Goal: Information Seeking & Learning: Understand process/instructions

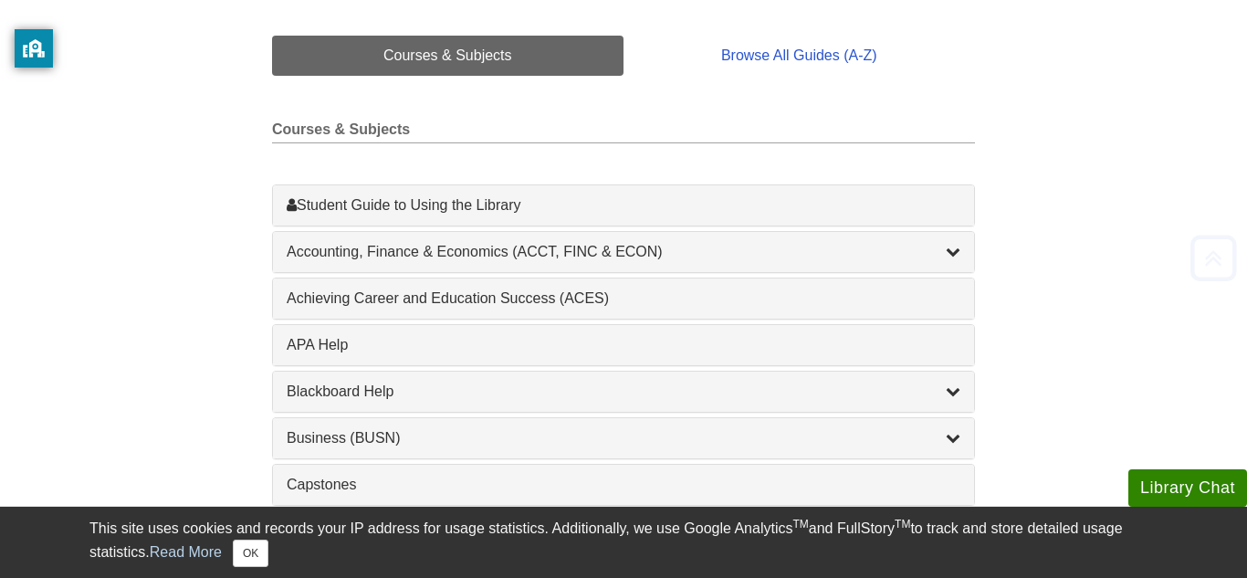
scroll to position [440, 0]
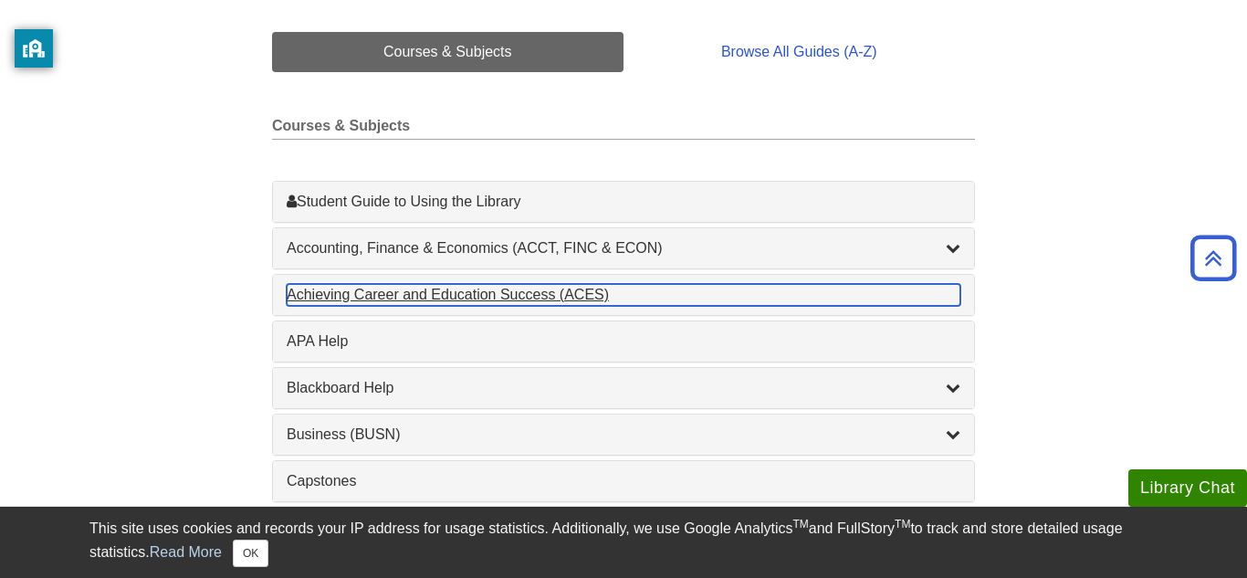
click at [362, 298] on div "Achieving Career and Education Success (ACES) , 1 guides" at bounding box center [624, 295] width 674 height 22
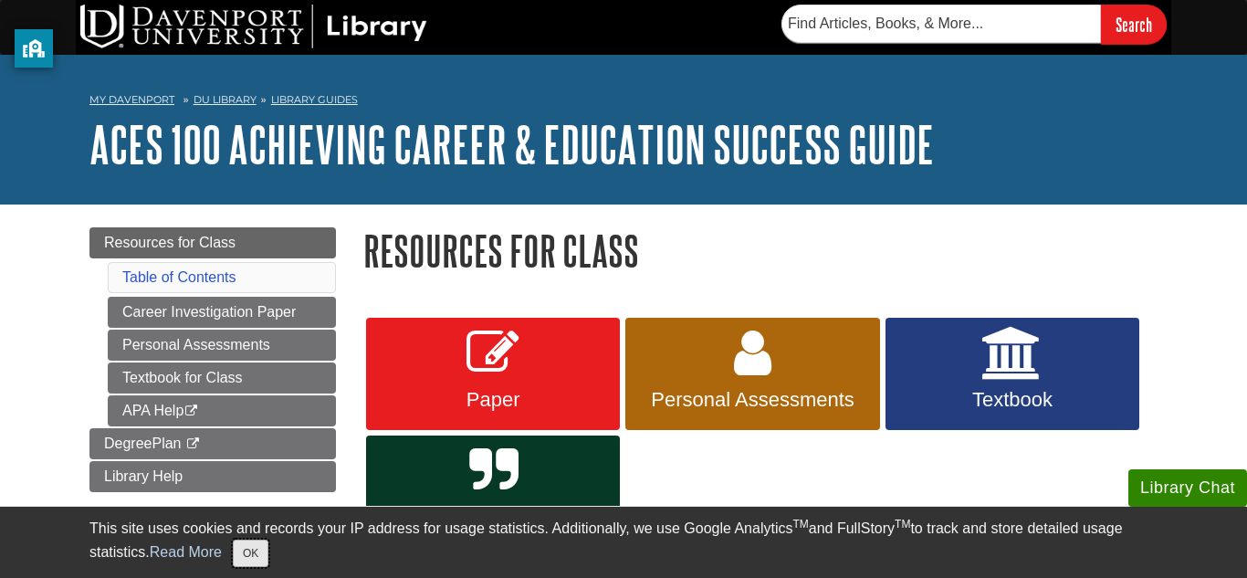
click at [237, 566] on button "OK" at bounding box center [251, 552] width 36 height 27
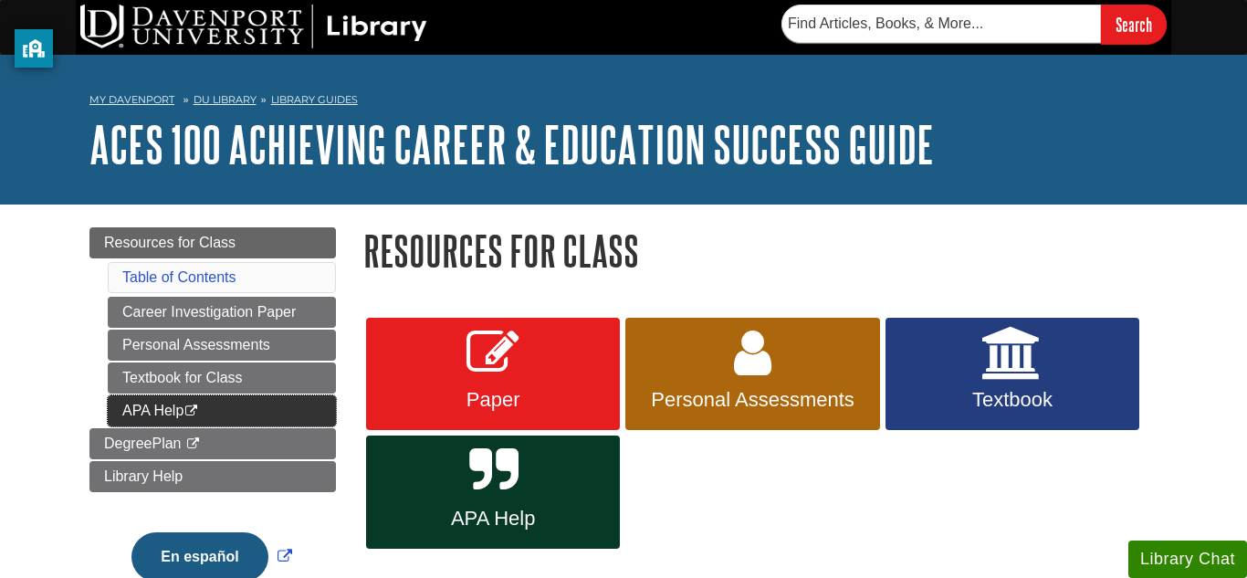
click at [234, 417] on link "APA Help This link opens in a new window" at bounding box center [222, 410] width 228 height 31
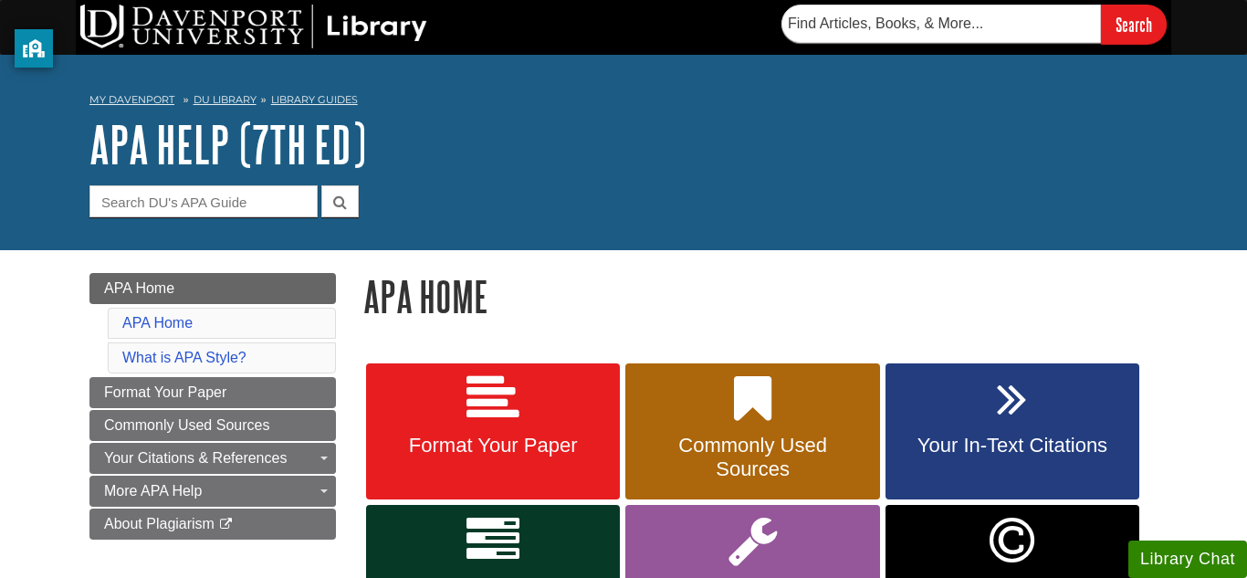
click at [413, 299] on h1 "APA Home" at bounding box center [760, 296] width 794 height 47
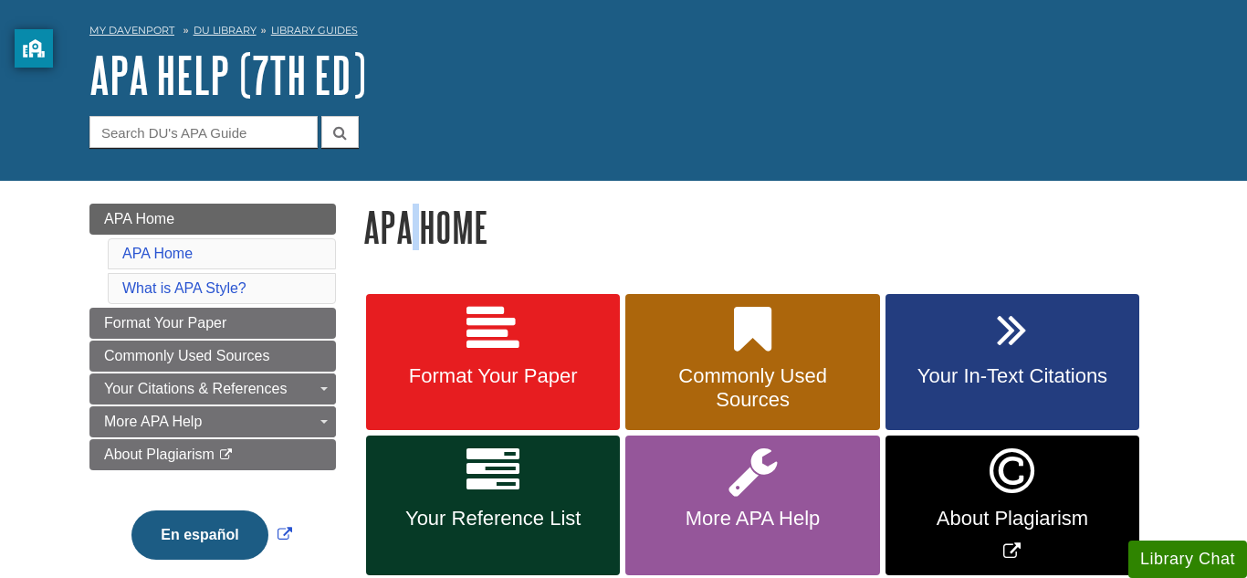
scroll to position [73, 0]
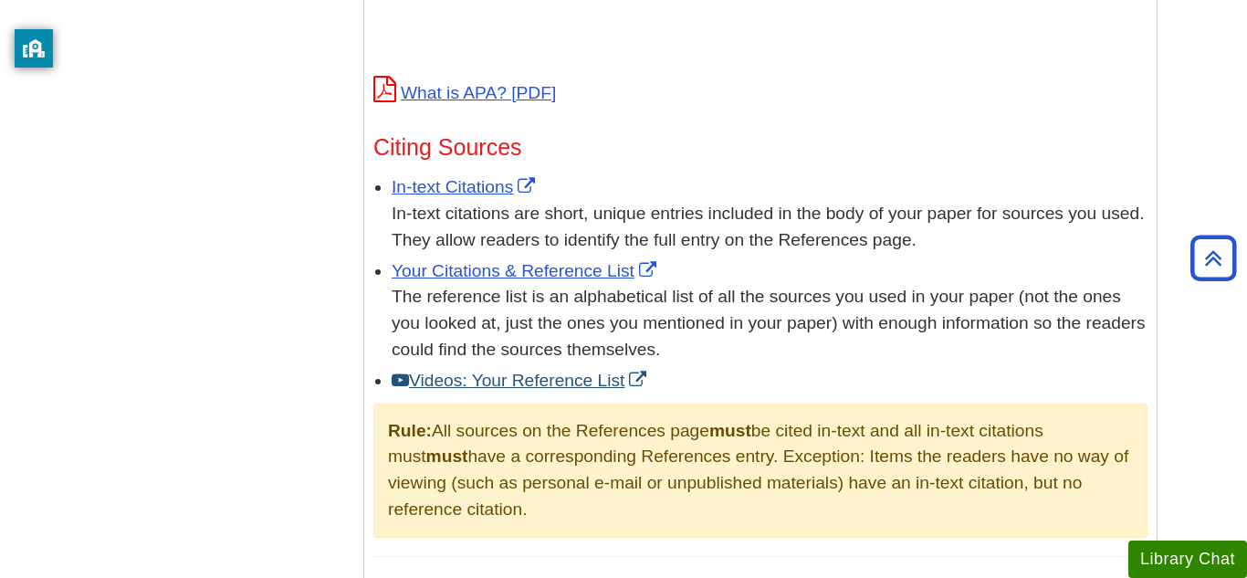
scroll to position [986, 0]
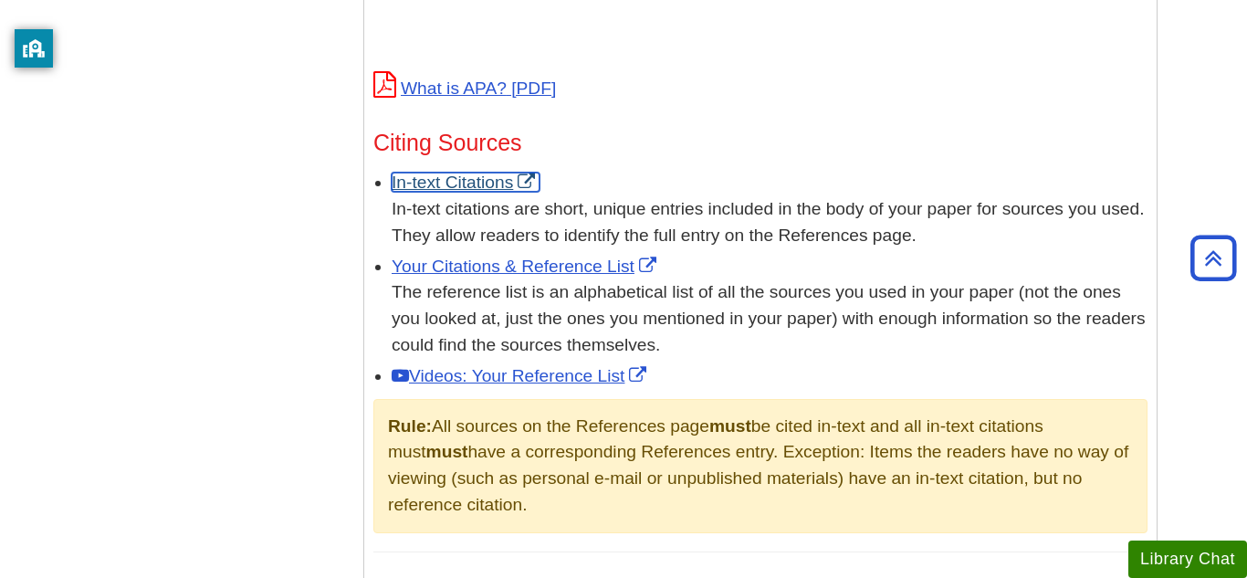
click at [433, 173] on link "In-text Citations" at bounding box center [466, 182] width 148 height 19
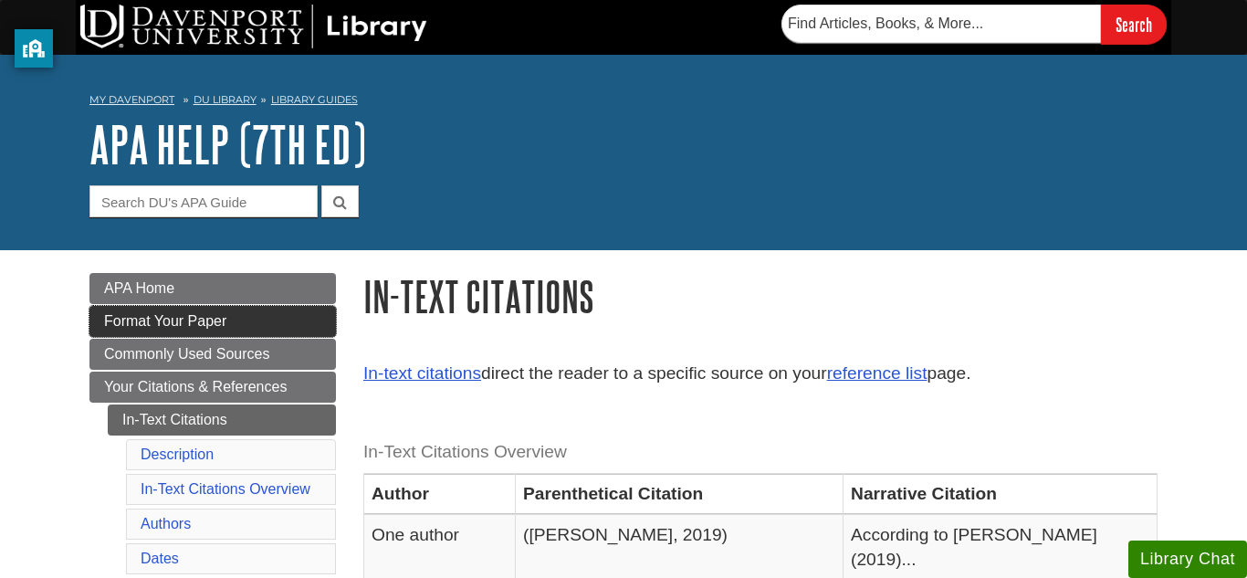
click at [278, 323] on link "Format Your Paper" at bounding box center [212, 321] width 246 height 31
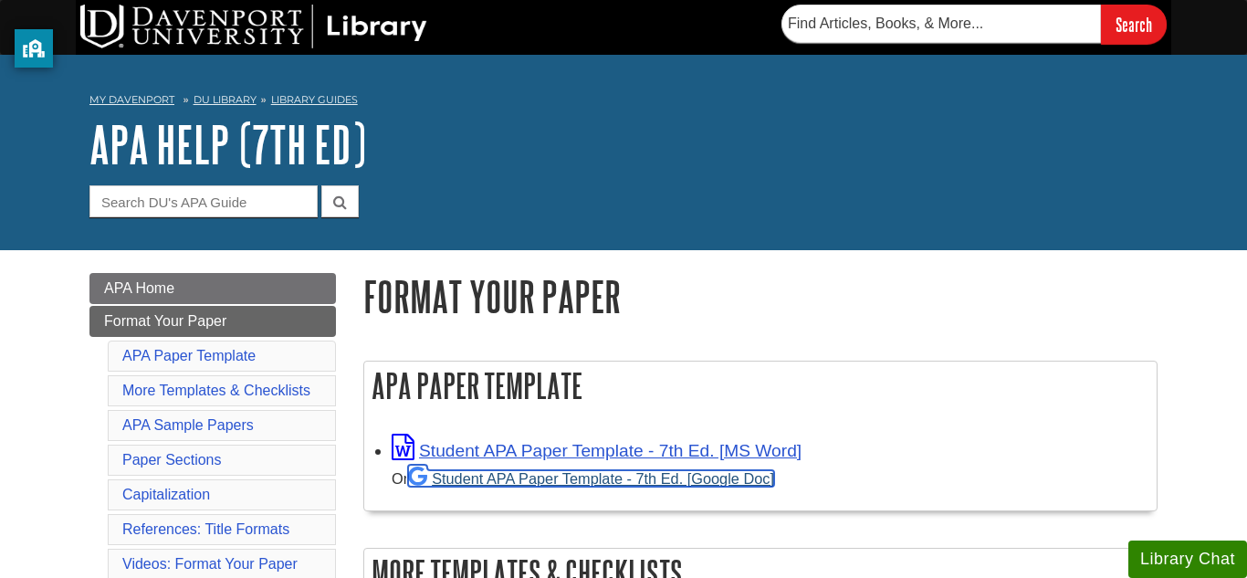
click at [553, 475] on link "Student APA Paper Template - 7th Ed. [Google Doc]" at bounding box center [591, 478] width 366 height 16
